Goal: Information Seeking & Learning: Learn about a topic

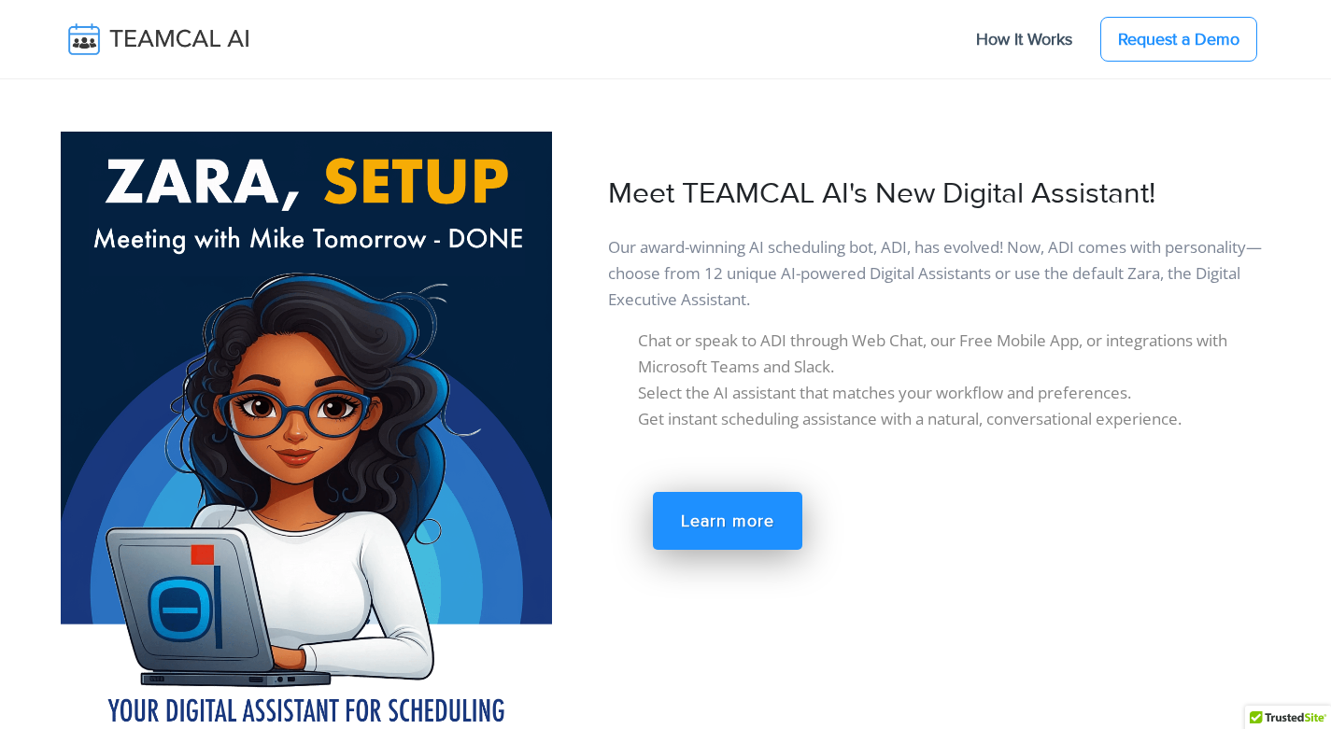
scroll to position [3321, 0]
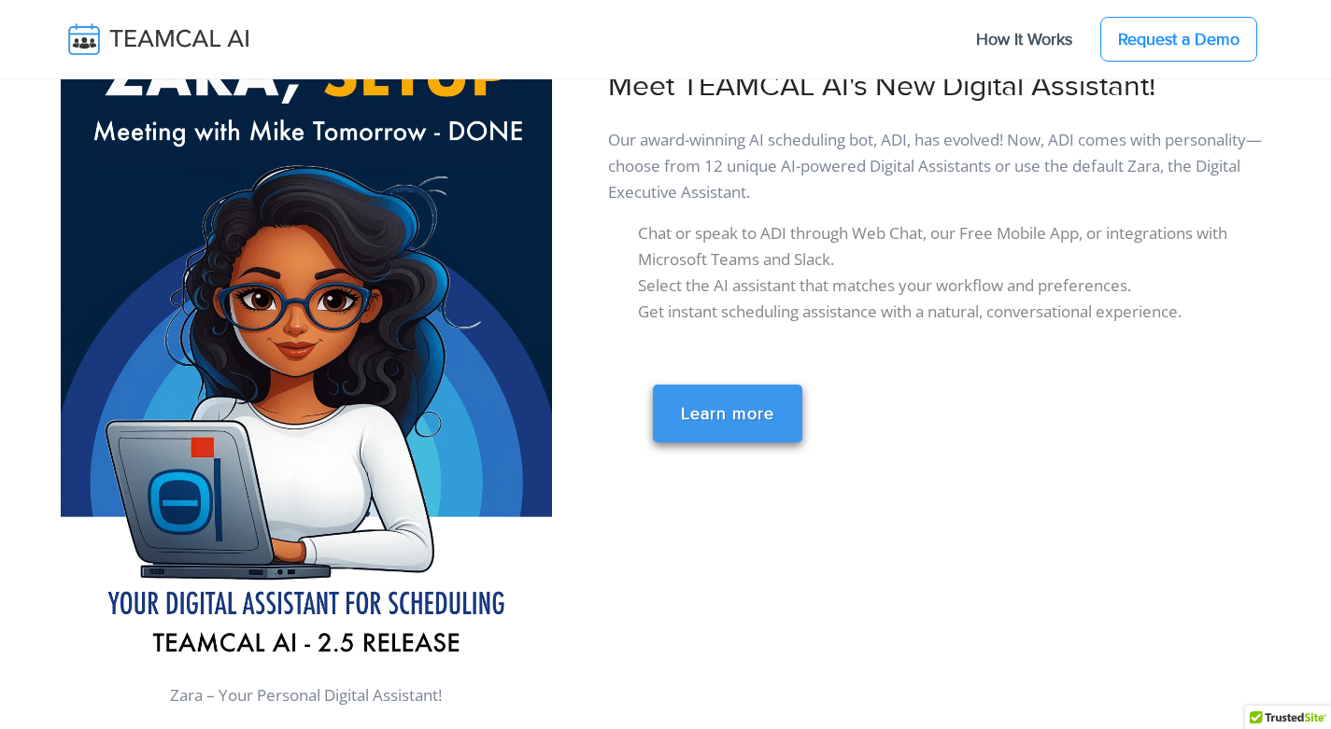
click at [759, 398] on link "Learn more" at bounding box center [727, 414] width 149 height 58
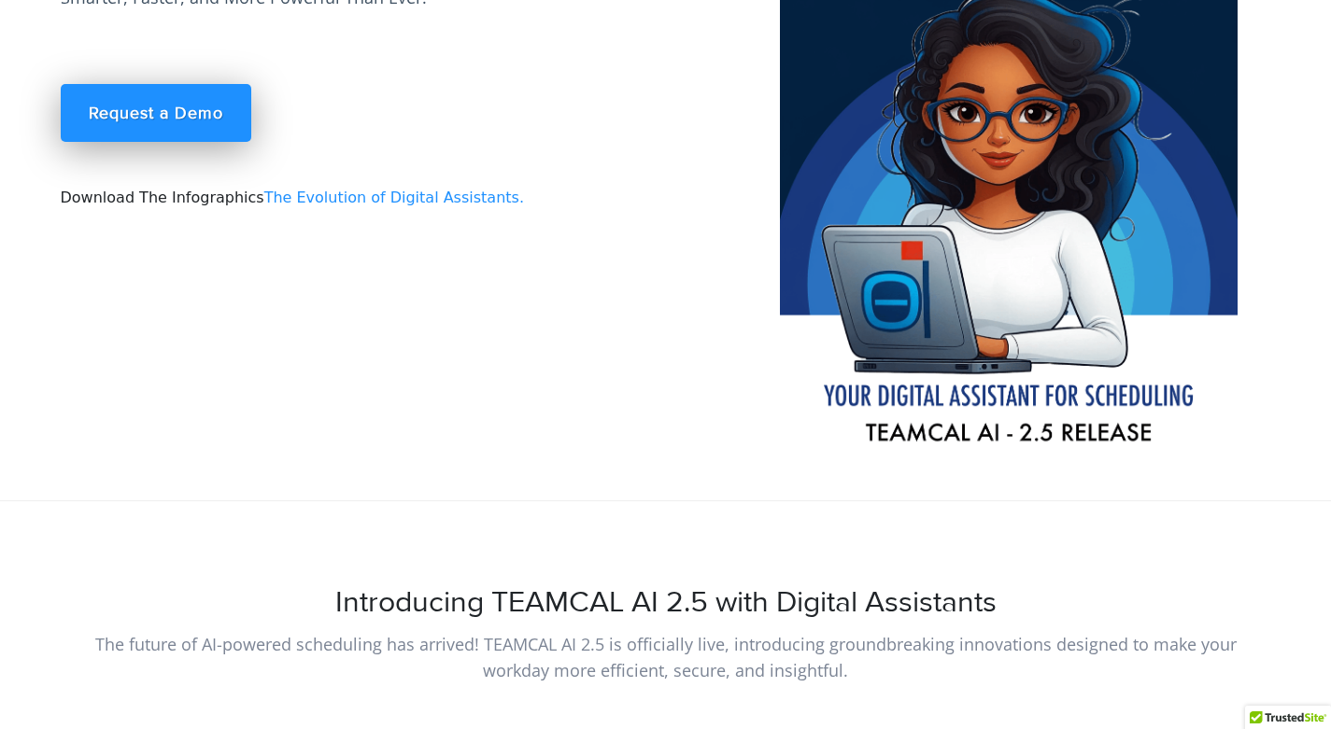
scroll to position [257, 0]
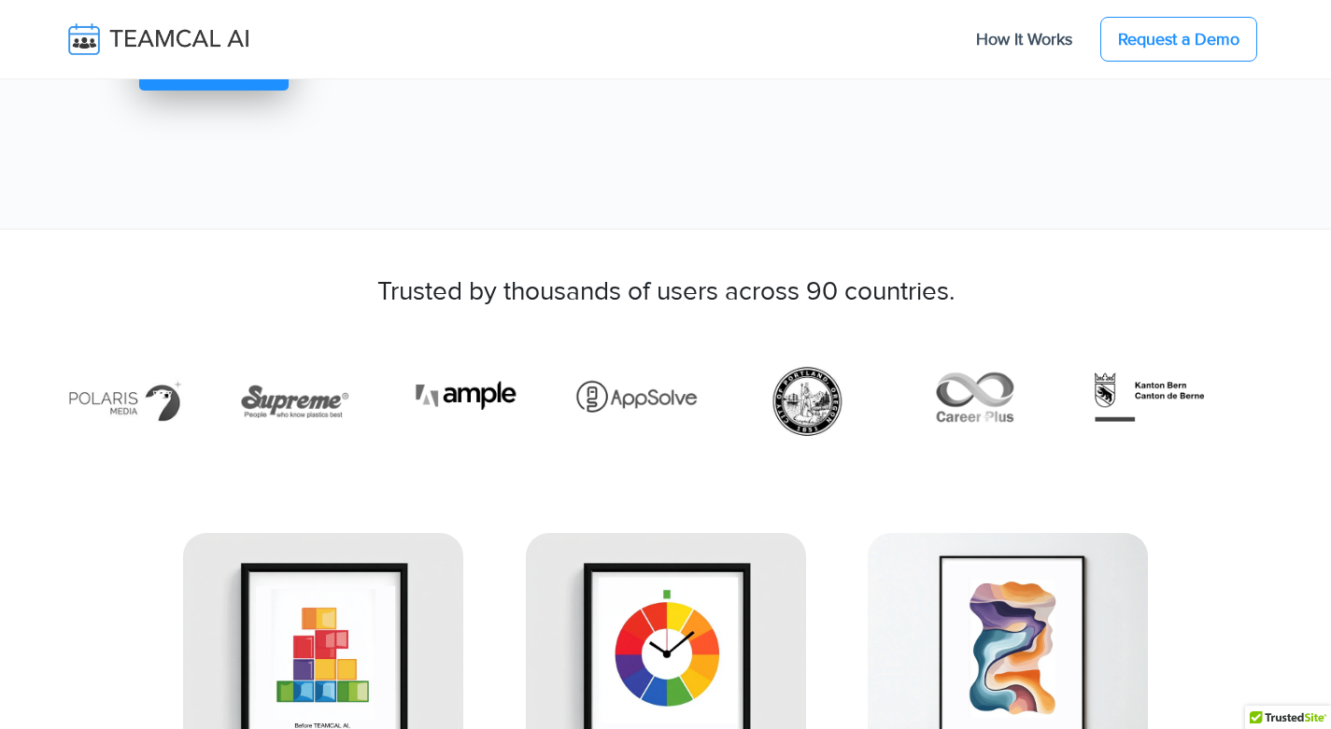
scroll to position [5878, 0]
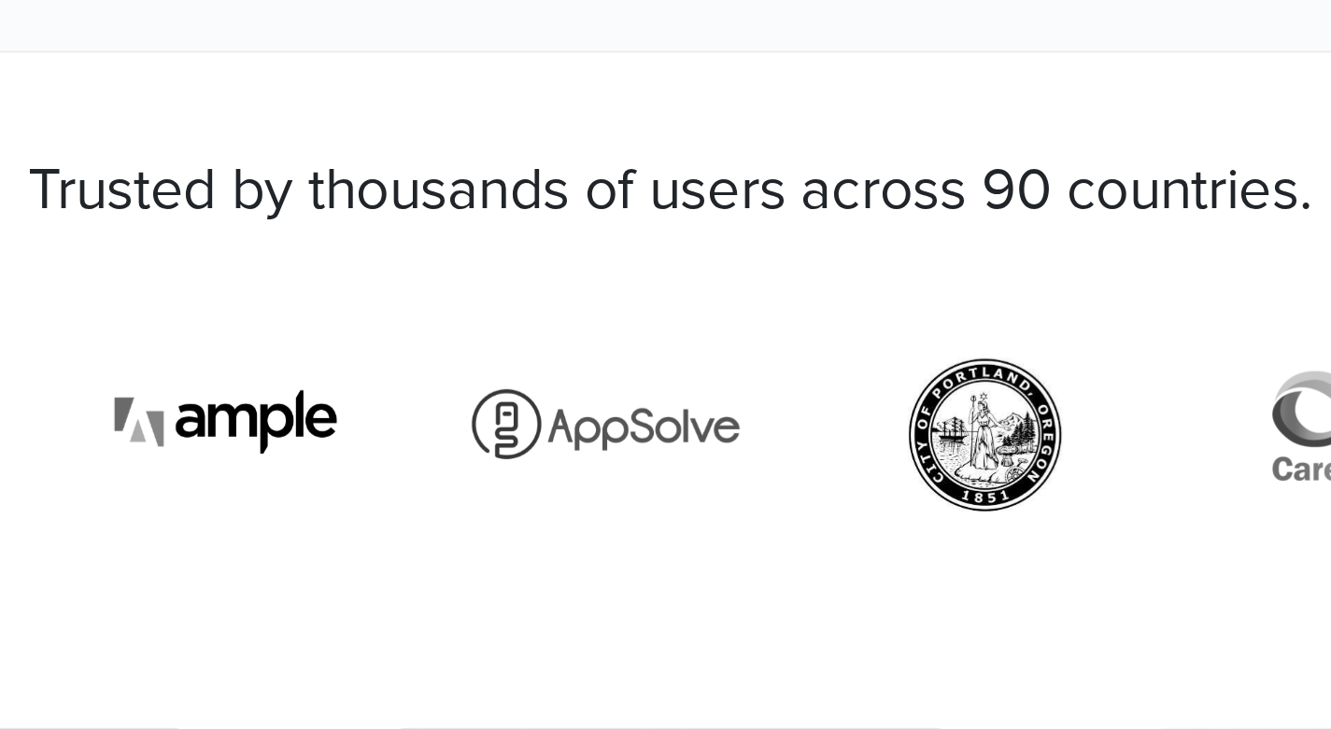
click at [919, 370] on img at bounding box center [982, 399] width 126 height 84
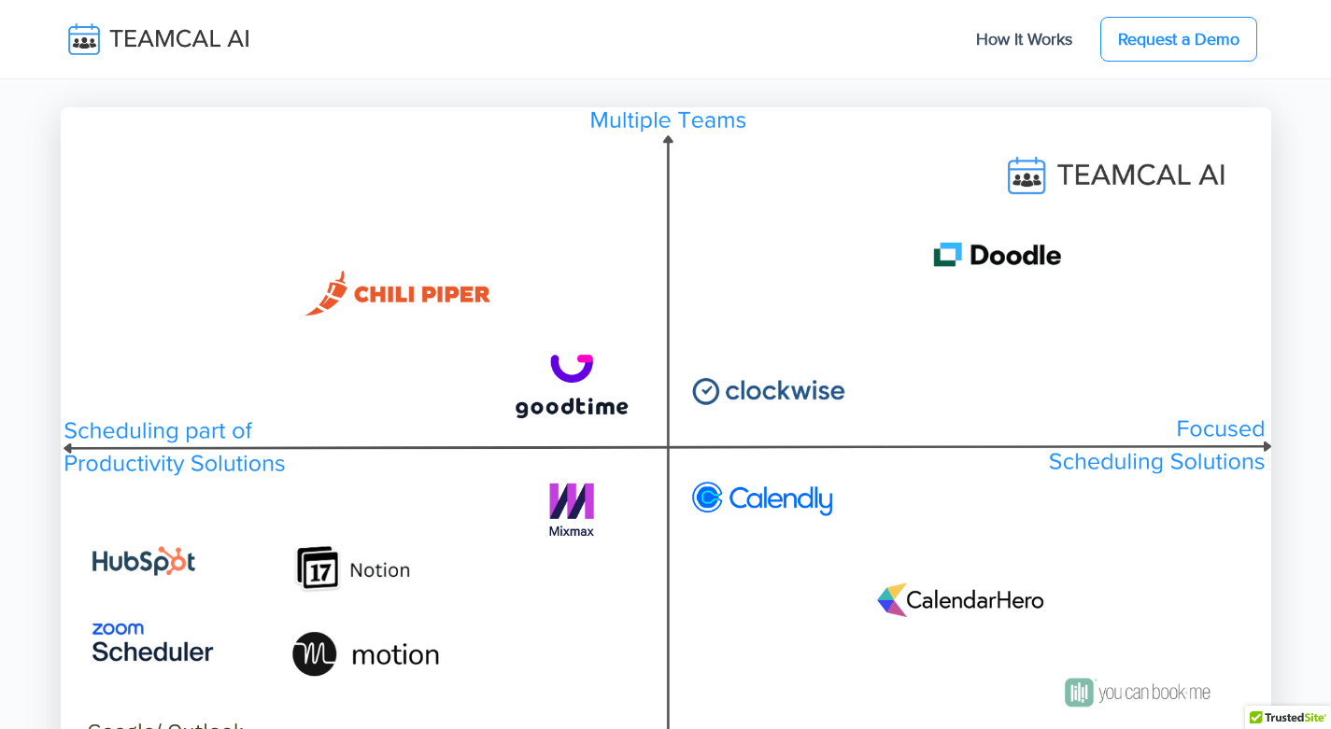
scroll to position [14479, 0]
